Goal: Subscribe to service/newsletter

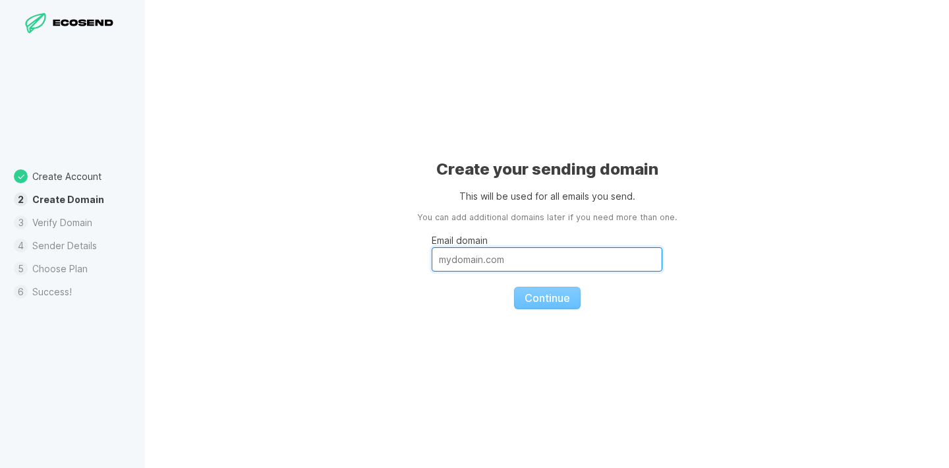
click at [440, 258] on input "Email domain" at bounding box center [546, 259] width 231 height 24
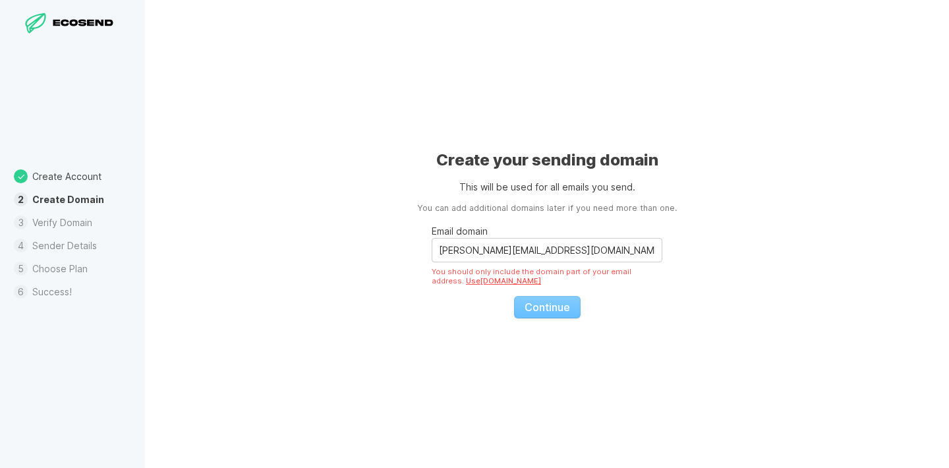
click at [488, 252] on input "[PERSON_NAME][EMAIL_ADDRESS][DOMAIN_NAME]" at bounding box center [546, 250] width 231 height 24
drag, startPoint x: 488, startPoint y: 252, endPoint x: 432, endPoint y: 238, distance: 57.8
click at [432, 238] on input "[PERSON_NAME][EMAIL_ADDRESS][DOMAIN_NAME]" at bounding box center [546, 250] width 231 height 24
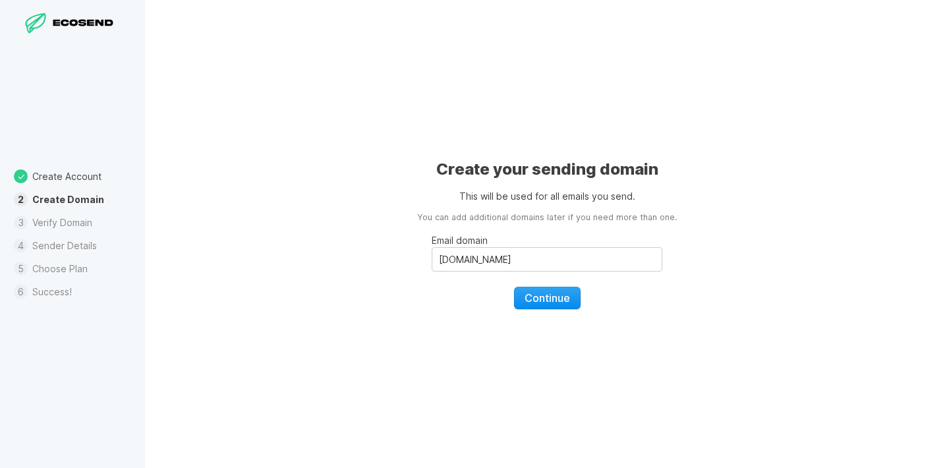
type input "[DOMAIN_NAME]"
click at [536, 295] on span "Continue" at bounding box center [546, 297] width 45 height 13
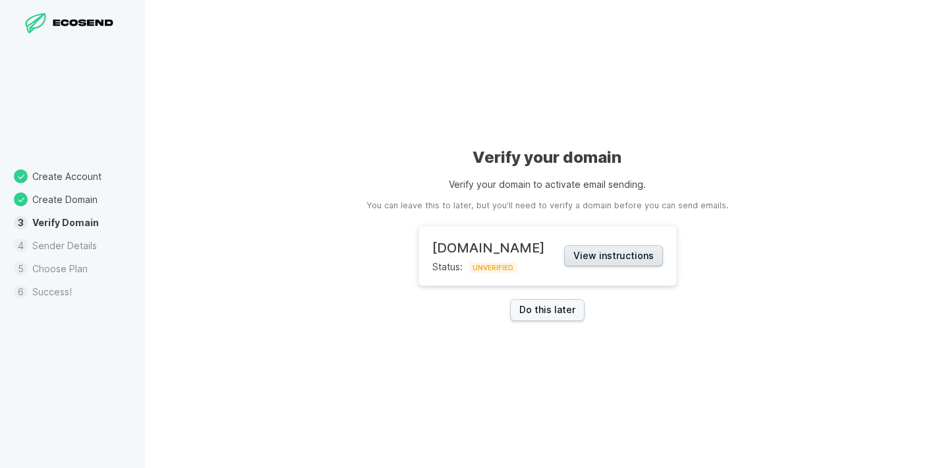
click at [597, 260] on button "View instructions" at bounding box center [613, 256] width 99 height 22
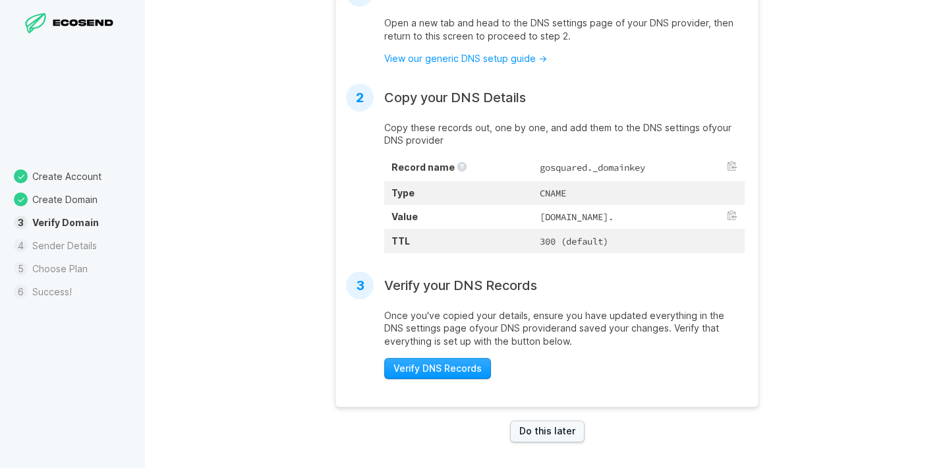
scroll to position [353, 0]
click at [557, 432] on link "Do this later" at bounding box center [547, 431] width 74 height 22
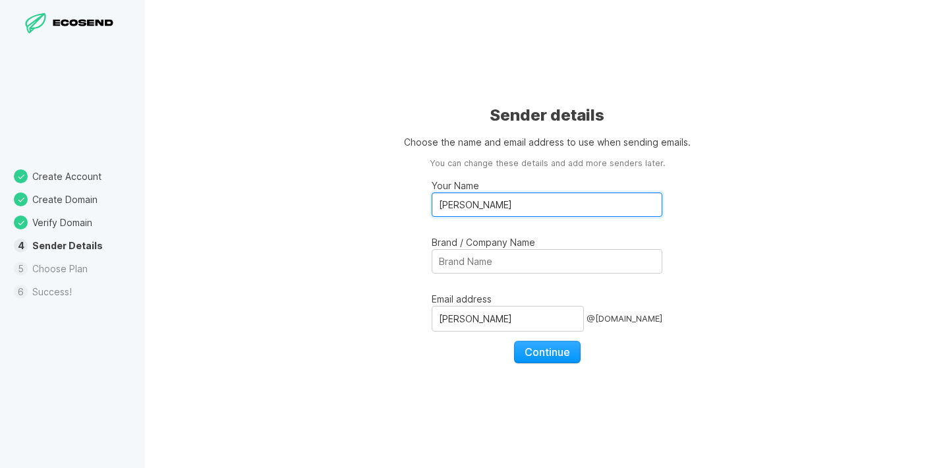
drag, startPoint x: 443, startPoint y: 204, endPoint x: 425, endPoint y: 199, distance: 19.0
type input "[PERSON_NAME]"
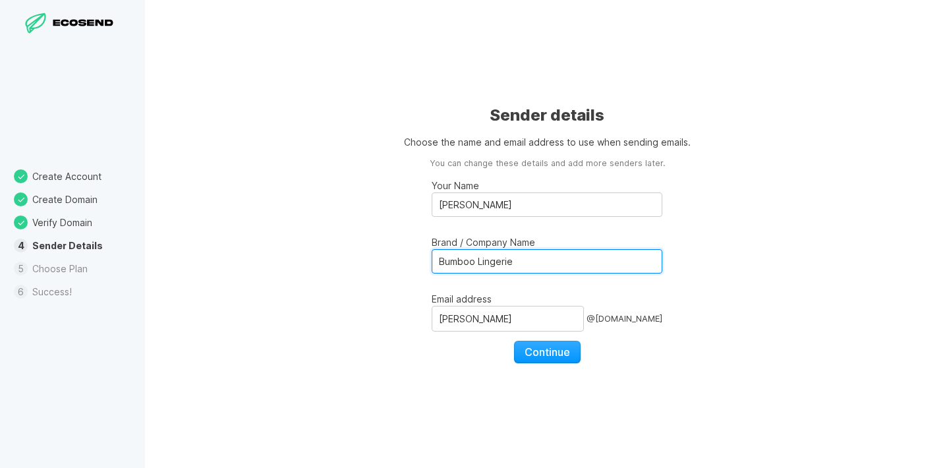
type input "Bumboo Lingerie"
click at [454, 362] on fieldset "Your Name [PERSON_NAME] / Company Name Bumboo Lingerie Email address [PERSON_NA…" at bounding box center [546, 266] width 231 height 194
click at [565, 350] on span "Continue" at bounding box center [546, 351] width 45 height 13
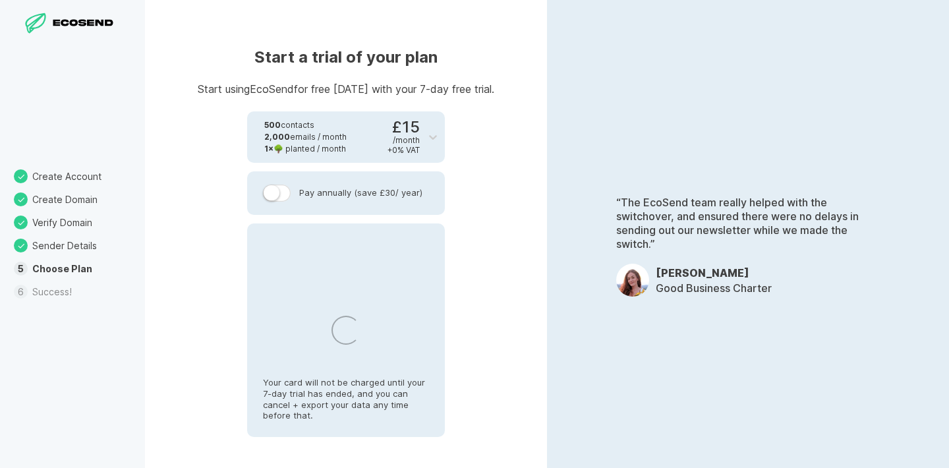
select select "GB"
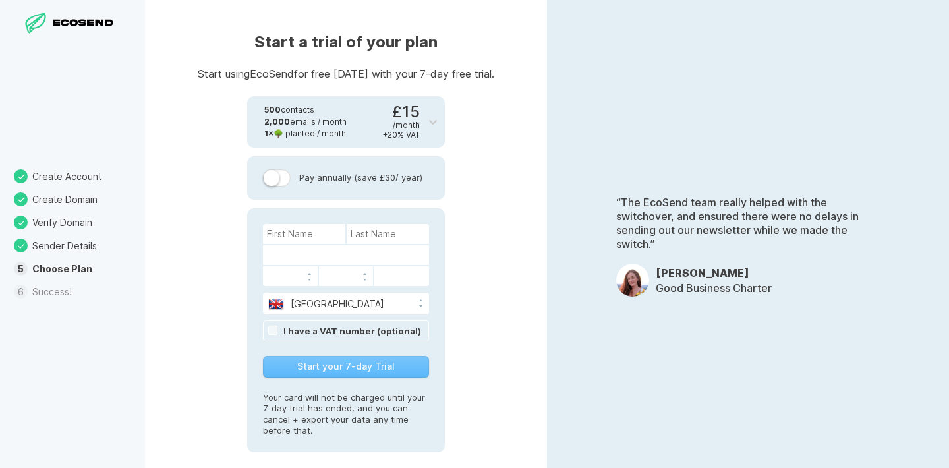
click at [286, 180] on label at bounding box center [277, 177] width 28 height 17
click at [0, 0] on input "Pay annually (save £30 / year)" at bounding box center [0, 0] width 0 height 0
click at [296, 235] on input at bounding box center [304, 234] width 82 height 20
type input "[PERSON_NAME]"
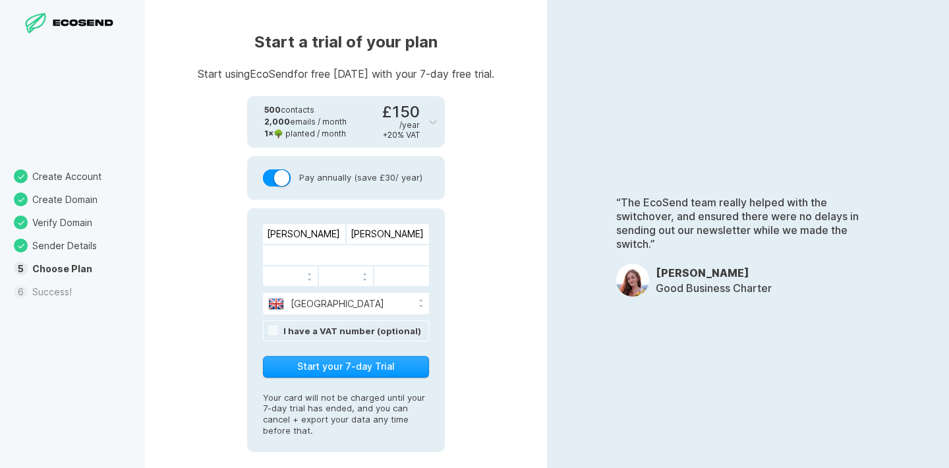
click at [273, 345] on form "[PERSON_NAME] [GEOGRAPHIC_DATA] [GEOGRAPHIC_DATA] [GEOGRAPHIC_DATA] [GEOGRAPHIC…" at bounding box center [346, 301] width 166 height 155
click at [283, 331] on link "I have a VAT number (optional)" at bounding box center [352, 330] width 138 height 11
click at [289, 365] on button "Start your 7-day Trial" at bounding box center [346, 366] width 166 height 22
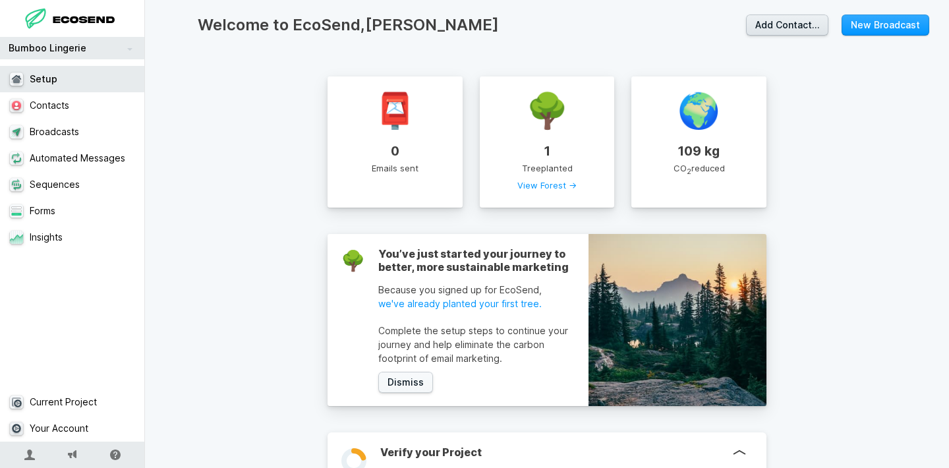
click at [796, 22] on link "Add Contact…" at bounding box center [787, 25] width 82 height 22
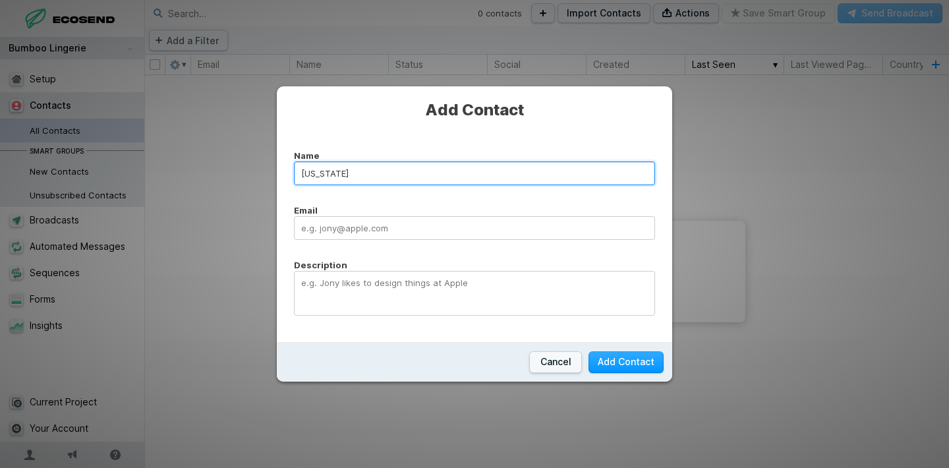
type input "[US_STATE]"
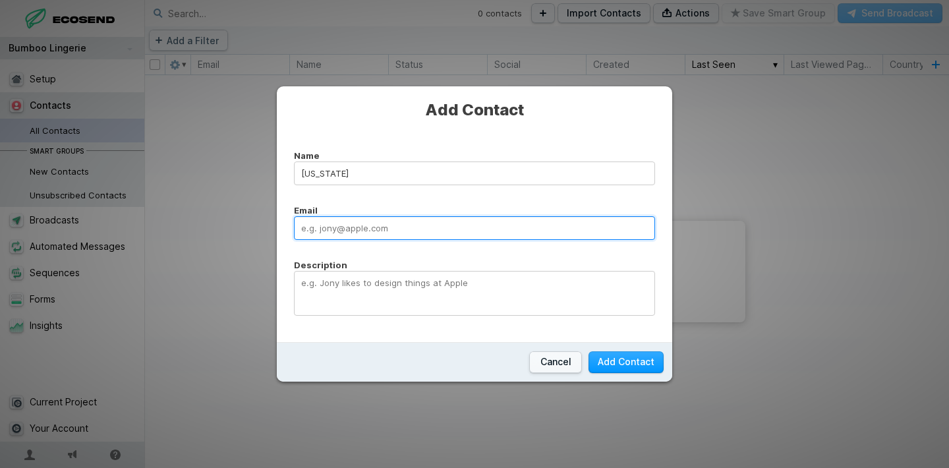
paste input "[US_STATE][EMAIL_ADDRESS][DOMAIN_NAME]"
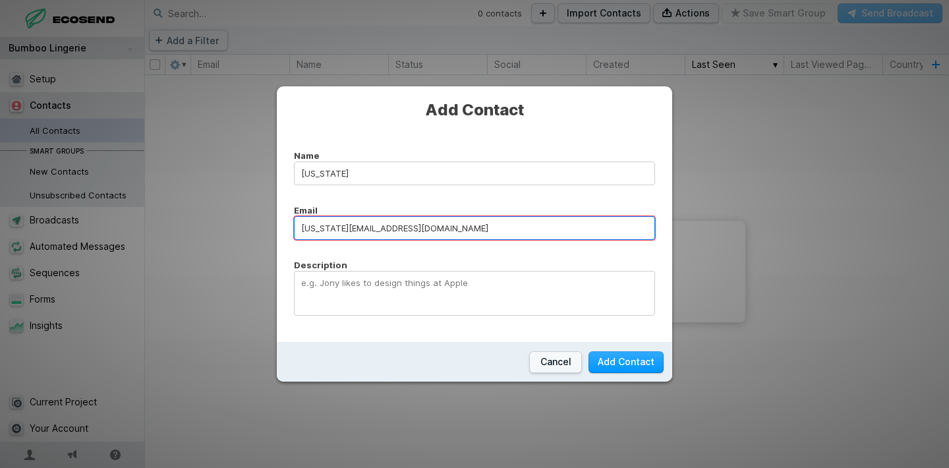
type input "[US_STATE][EMAIL_ADDRESS][DOMAIN_NAME]"
click at [338, 256] on form "Name [US_STATE] Email [US_STATE][EMAIL_ADDRESS][DOMAIN_NAME] Description" at bounding box center [474, 234] width 361 height 168
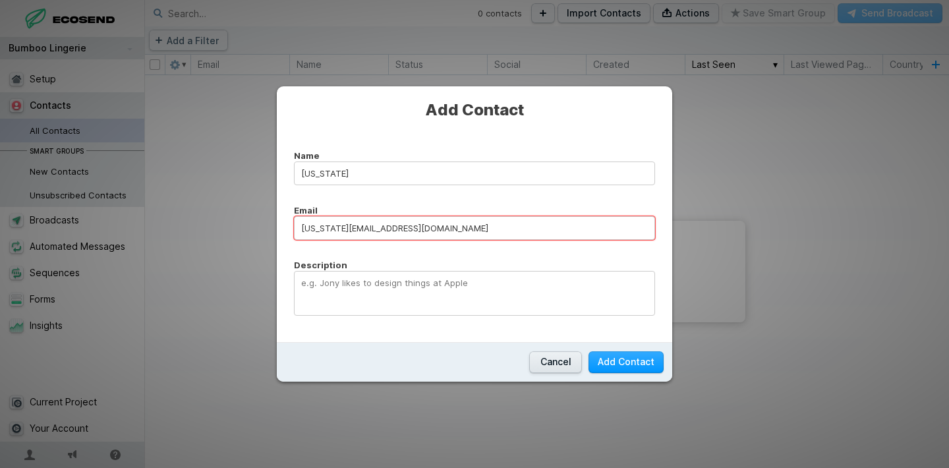
click at [541, 362] on button "Cancel" at bounding box center [555, 362] width 53 height 22
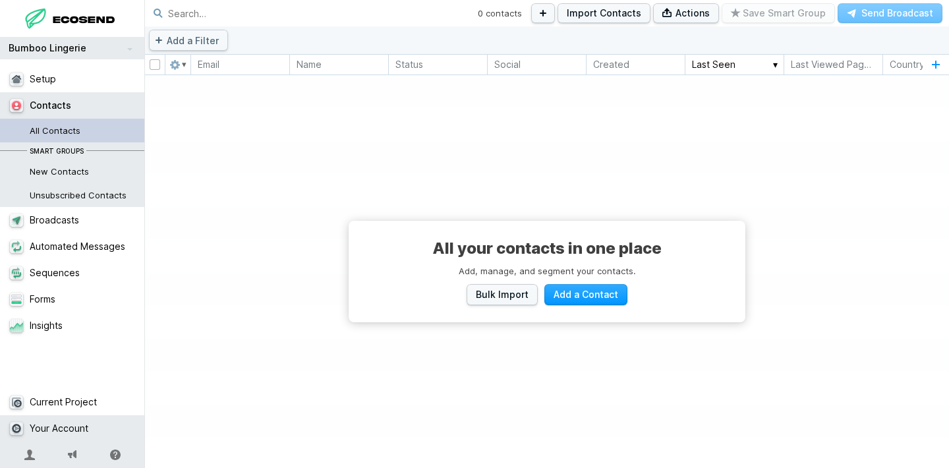
click at [42, 434] on link "Your Account" at bounding box center [72, 428] width 145 height 26
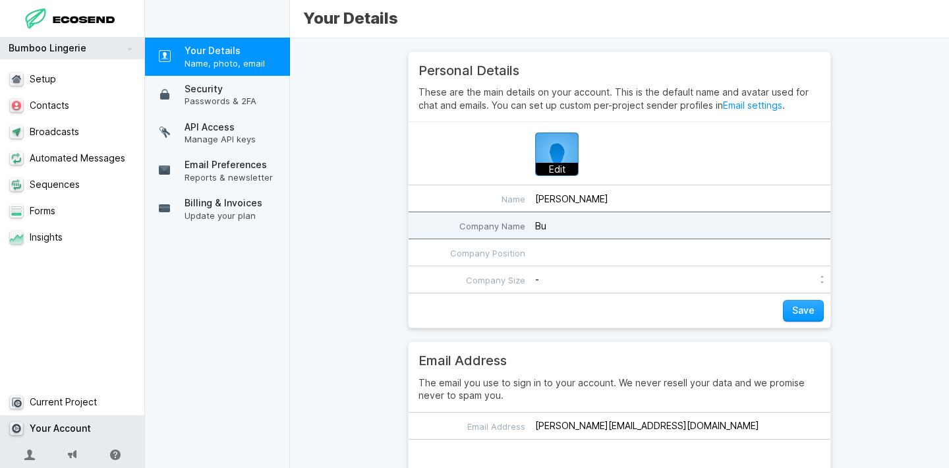
type input "B"
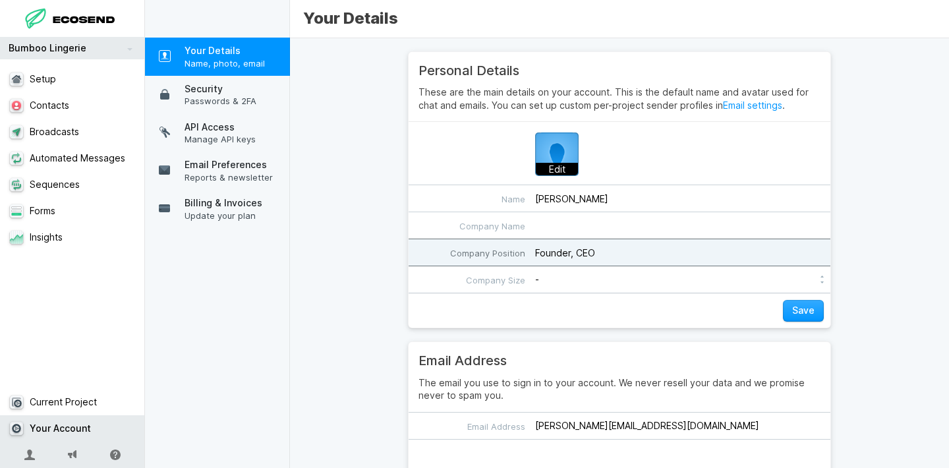
type input "Founder, CEO"
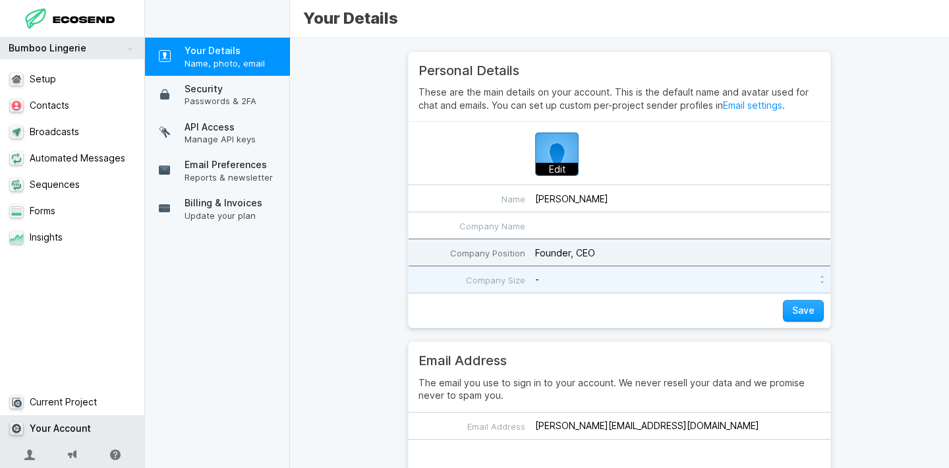
select select "1-5"
click at [545, 307] on footer "Save" at bounding box center [619, 309] width 422 height 34
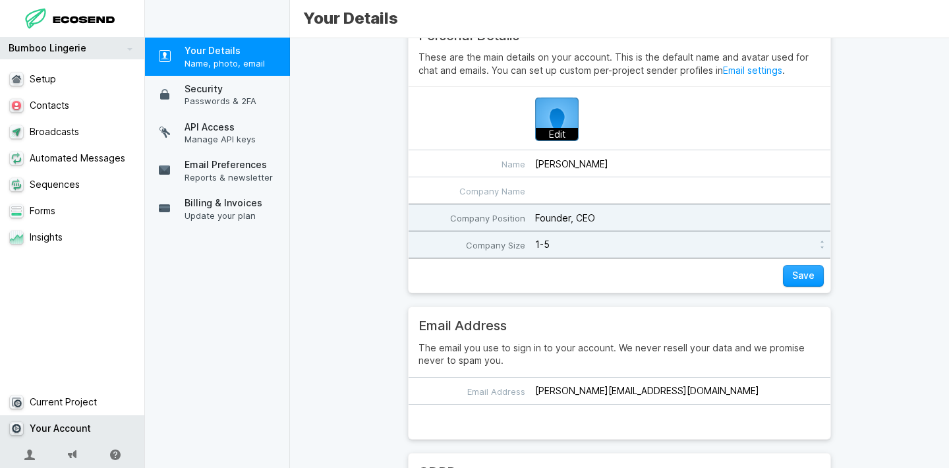
scroll to position [49, 0]
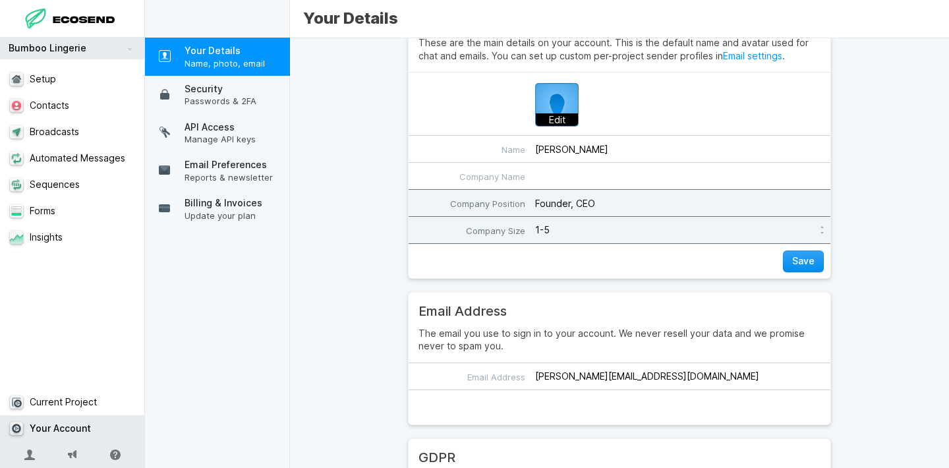
click at [792, 258] on button "Save" at bounding box center [803, 261] width 41 height 22
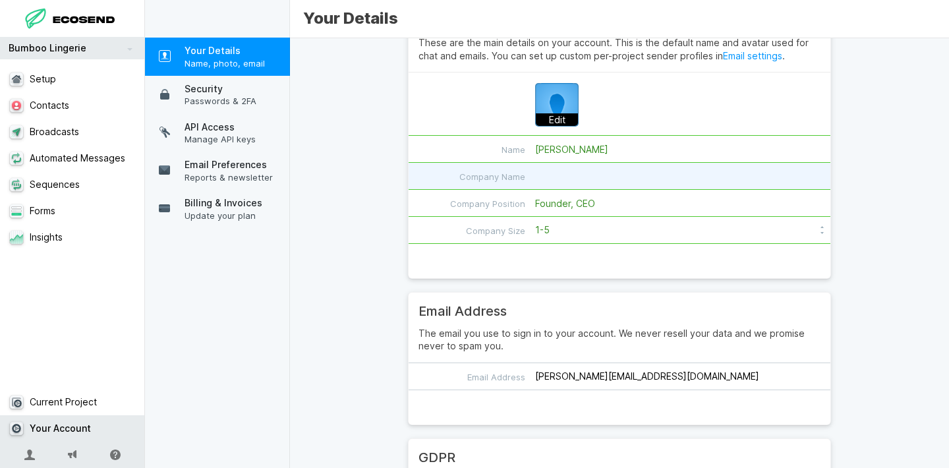
click at [589, 183] on input "Company Name" at bounding box center [619, 176] width 422 height 26
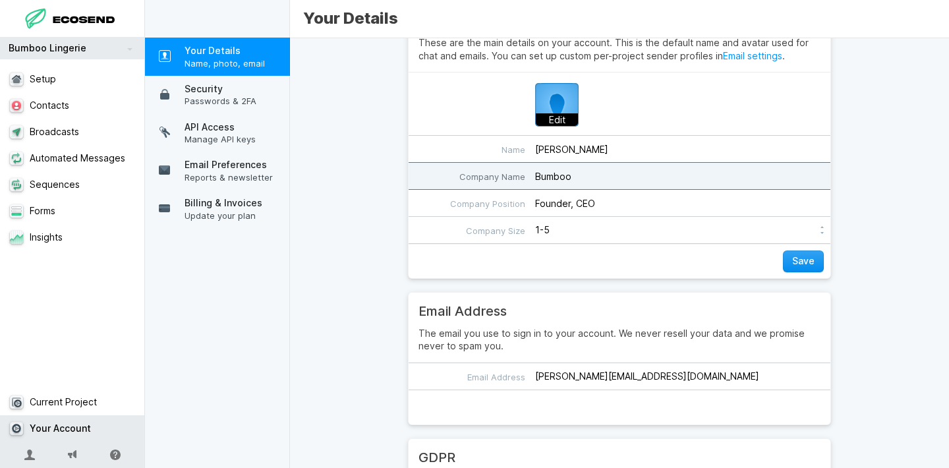
type input "Bumboo"
click at [804, 254] on button "Save" at bounding box center [803, 261] width 41 height 22
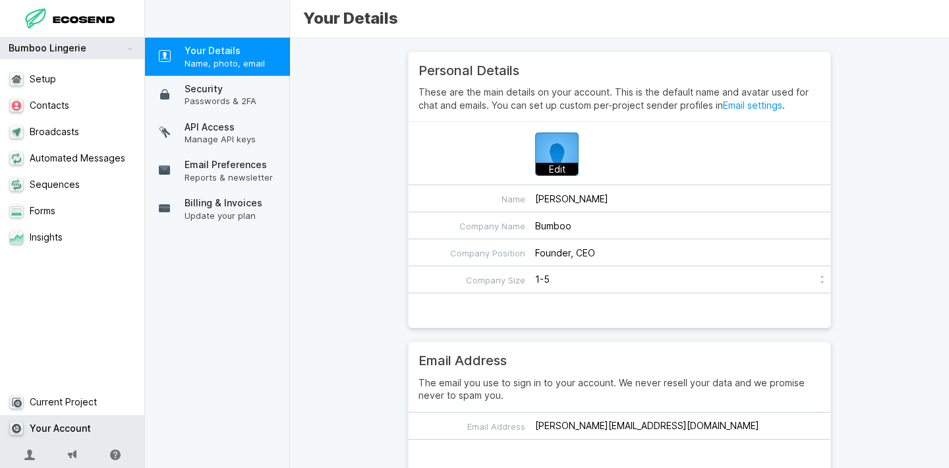
scroll to position [-2, 0]
click at [359, 302] on div "Personal Details These are the main details on your account. This is the defaul…" at bounding box center [619, 252] width 659 height 429
click at [29, 453] on icon at bounding box center [29, 454] width 11 height 11
